Goal: Task Accomplishment & Management: Complete application form

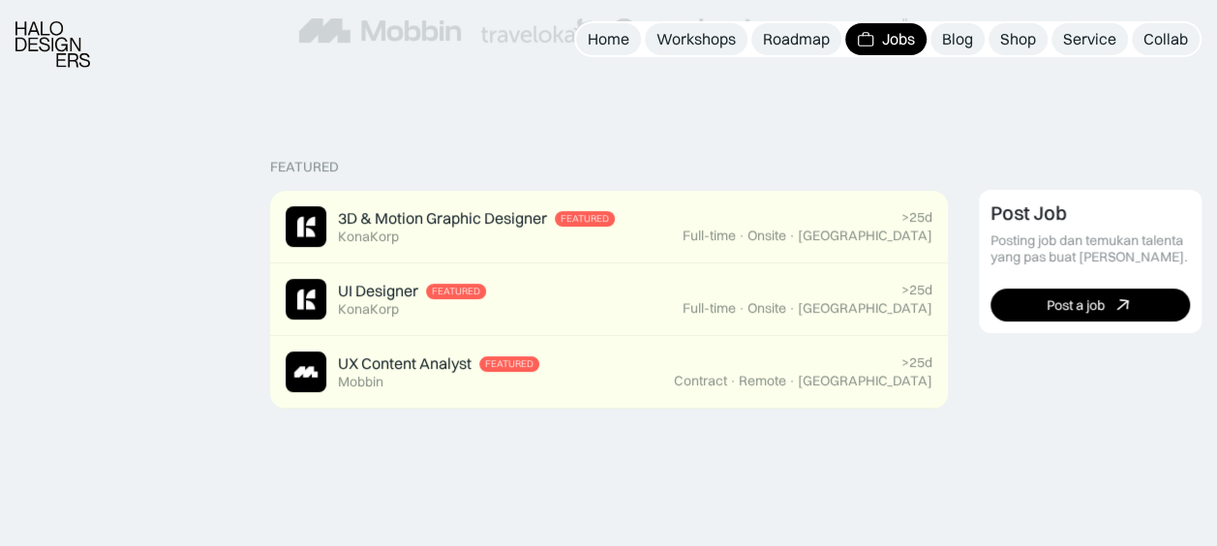
scroll to position [370, 0]
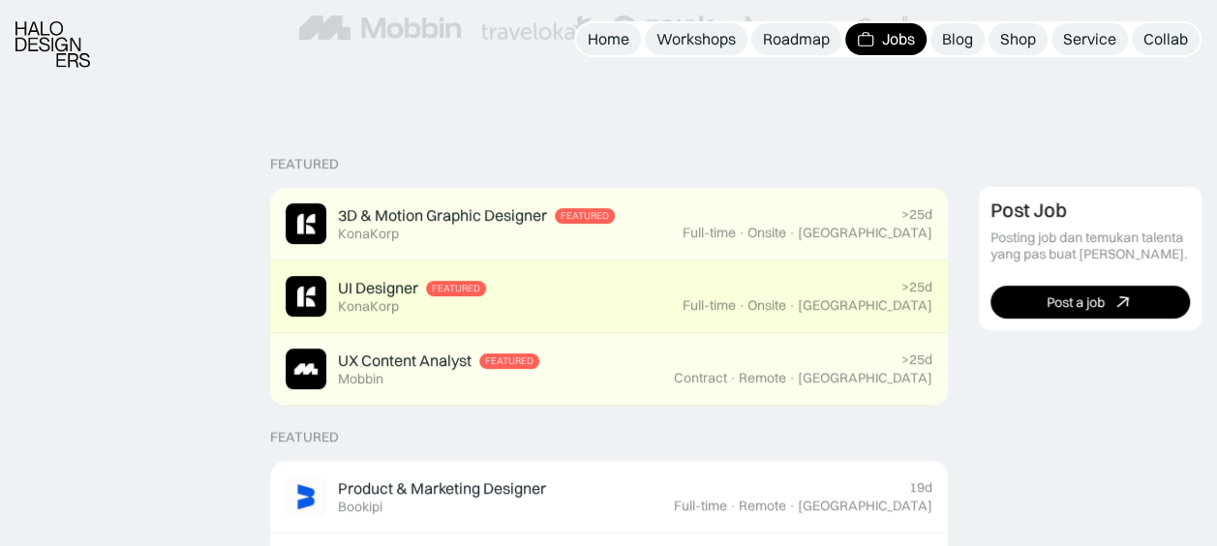
click at [885, 287] on div ">25d Full-time · Onsite · [GEOGRAPHIC_DATA]" at bounding box center [808, 296] width 250 height 35
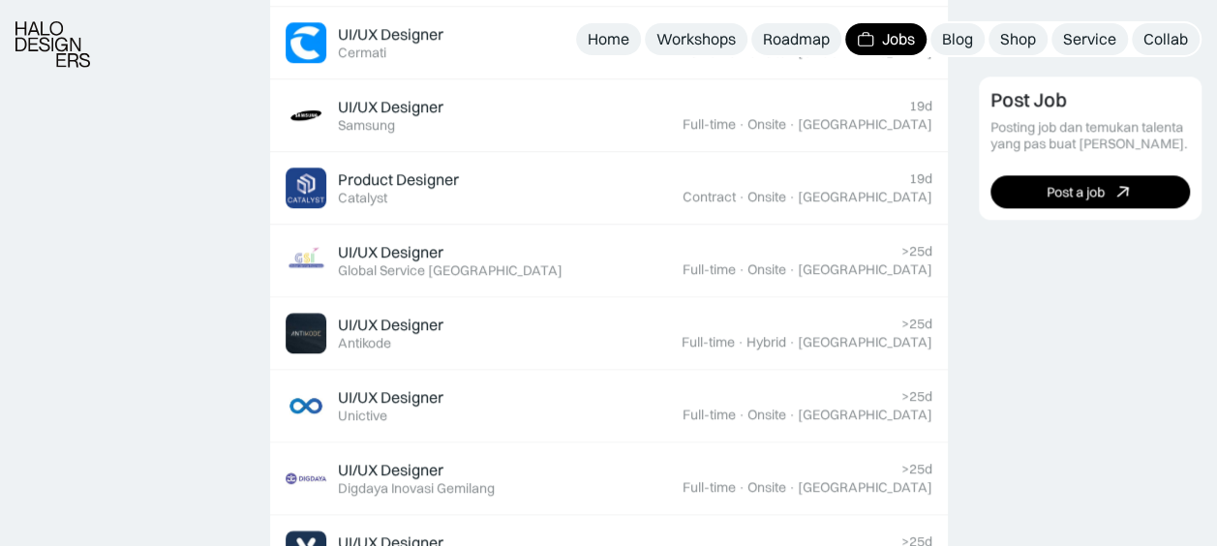
scroll to position [1061, 0]
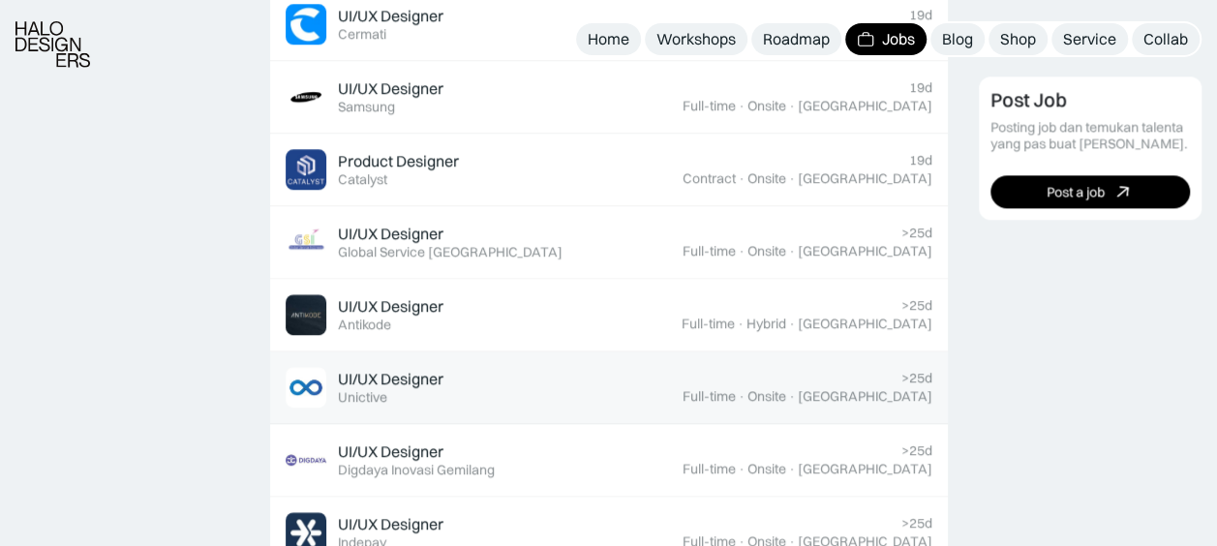
click at [804, 377] on div ">25d Full-time · Onsite · [GEOGRAPHIC_DATA]" at bounding box center [808, 387] width 250 height 35
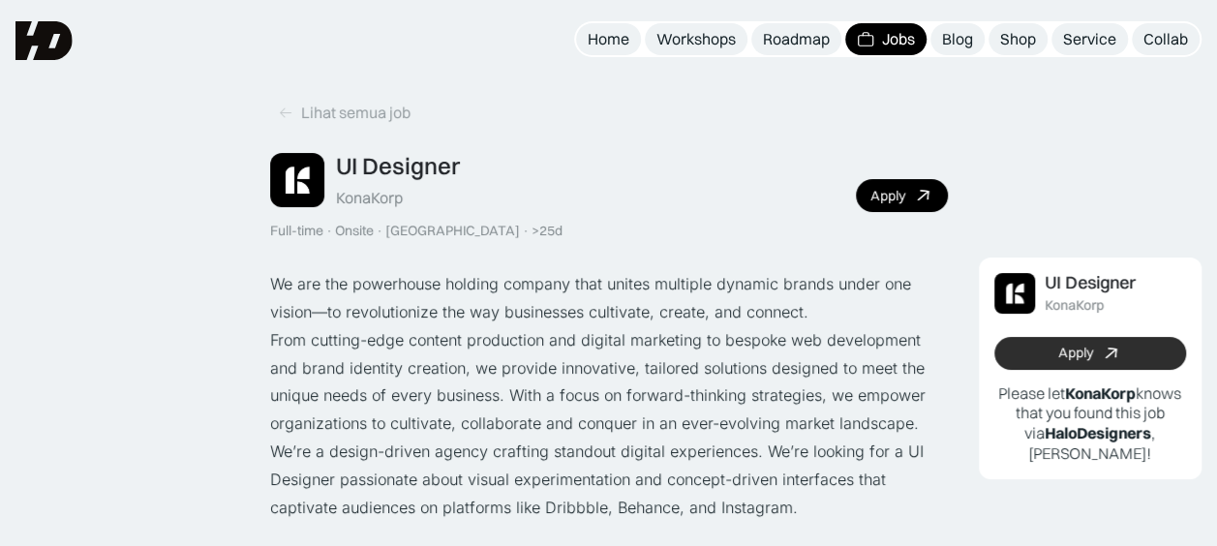
click at [1071, 354] on link "Apply" at bounding box center [1091, 353] width 193 height 33
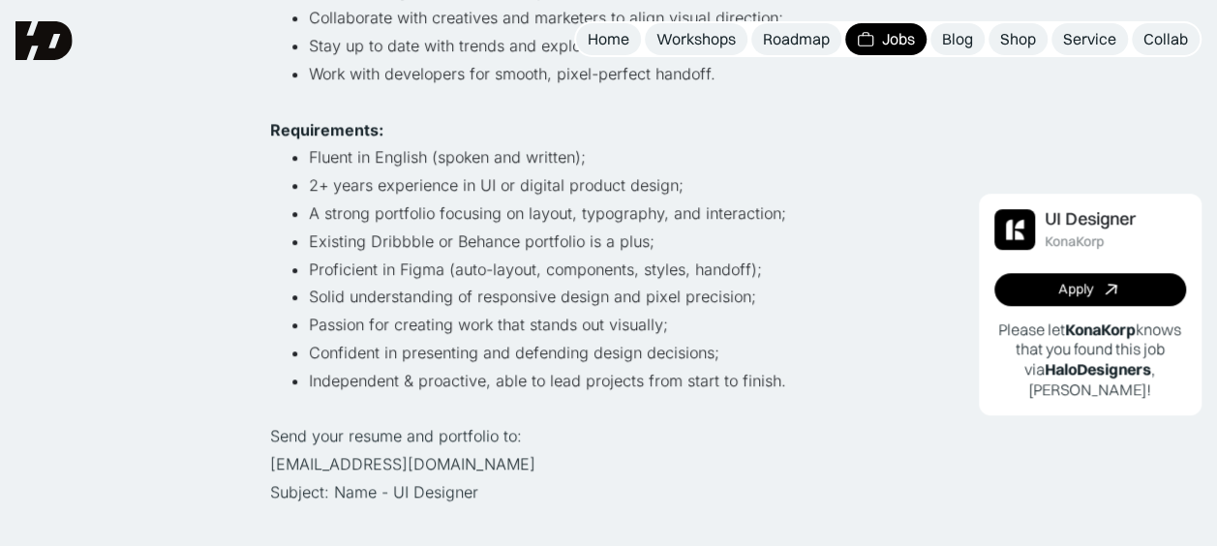
scroll to position [647, 0]
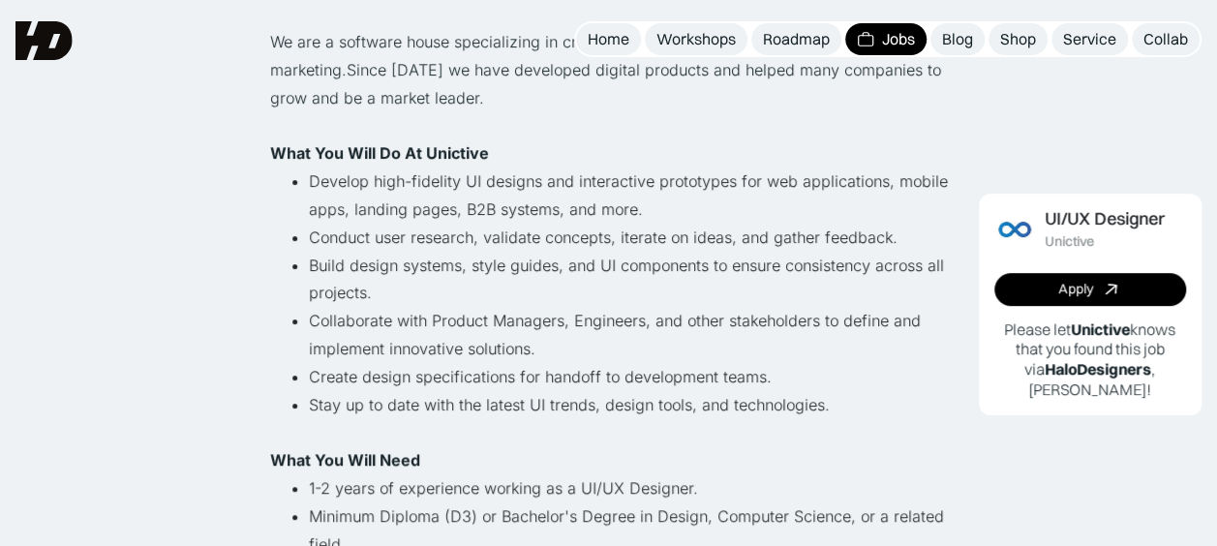
scroll to position [111, 0]
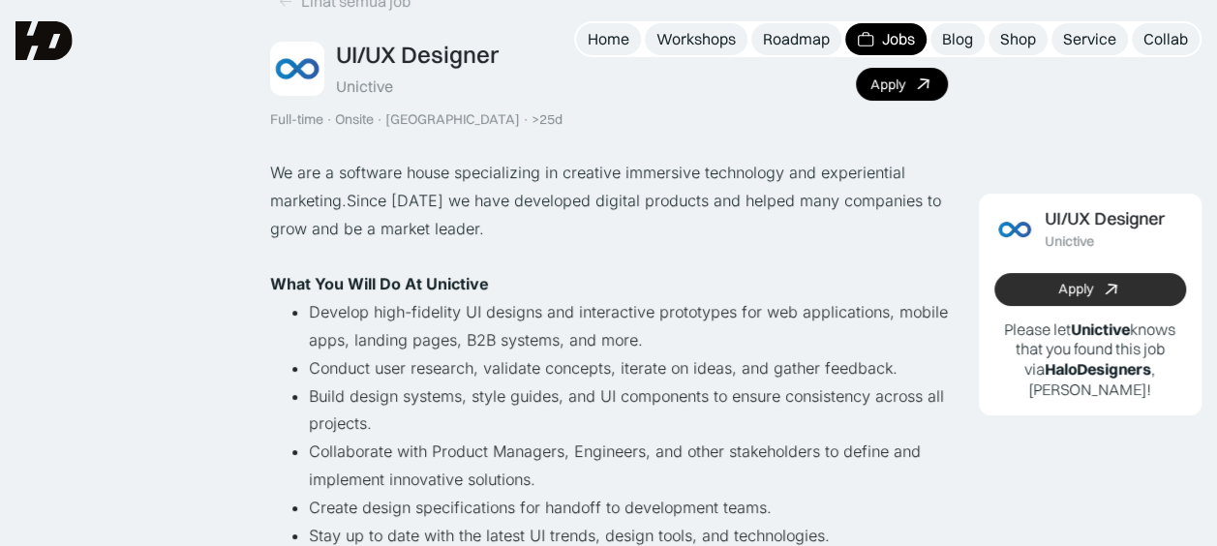
click at [1148, 292] on link "Apply" at bounding box center [1091, 289] width 193 height 33
